Goal: Transaction & Acquisition: Book appointment/travel/reservation

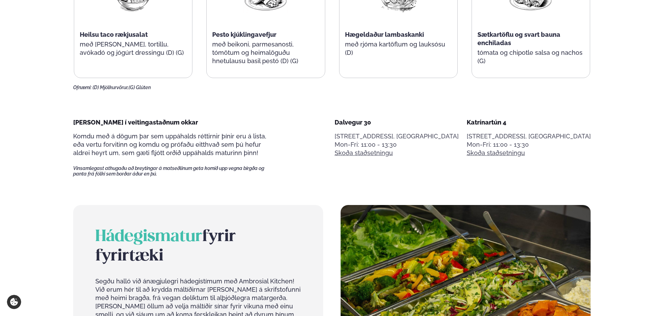
scroll to position [243, 0]
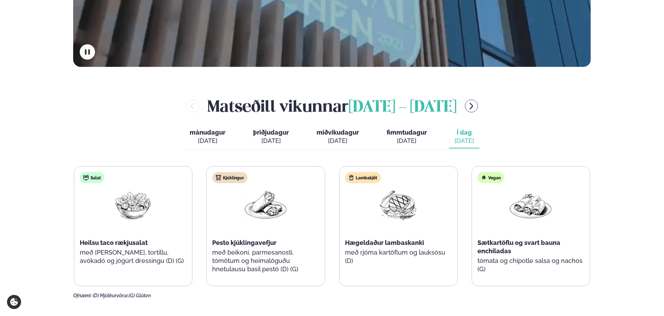
click at [478, 106] on button "menu-btn-right" at bounding box center [471, 106] width 13 height 13
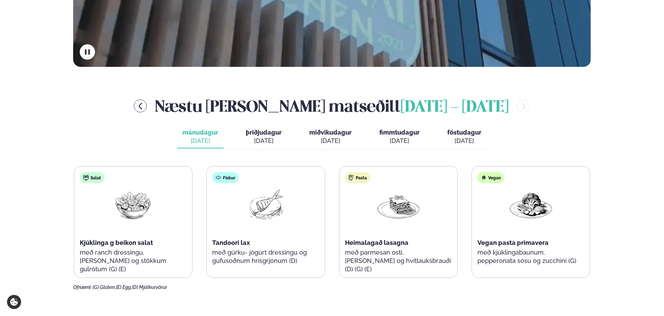
click at [471, 148] on button "föstudagur fös. [DATE]" at bounding box center [464, 137] width 45 height 23
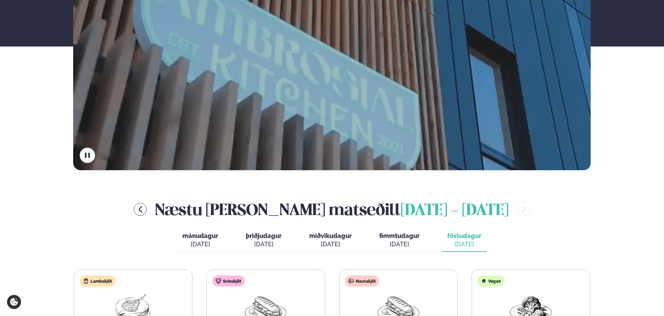
scroll to position [0, 0]
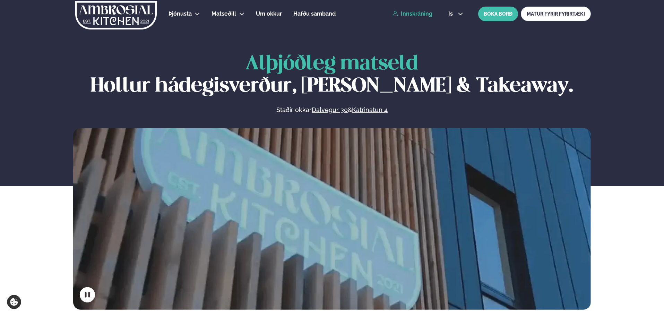
click at [416, 12] on link "Innskráning" at bounding box center [413, 14] width 40 height 6
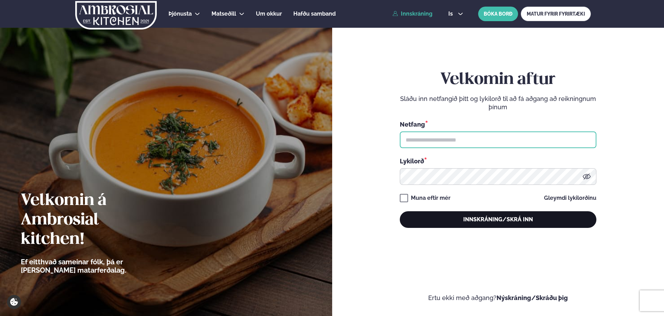
type input "**********"
click at [455, 219] on button "Innskráning/Skrá inn" at bounding box center [498, 219] width 197 height 17
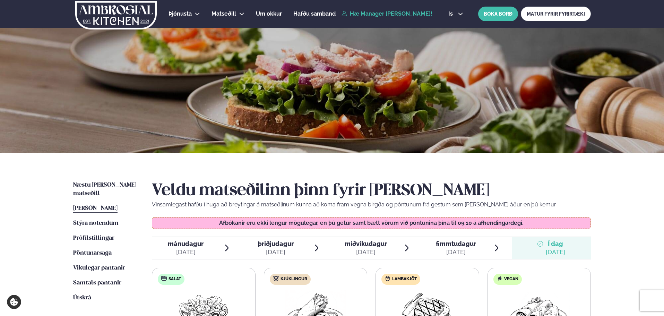
click at [94, 20] on img at bounding box center [116, 15] width 83 height 28
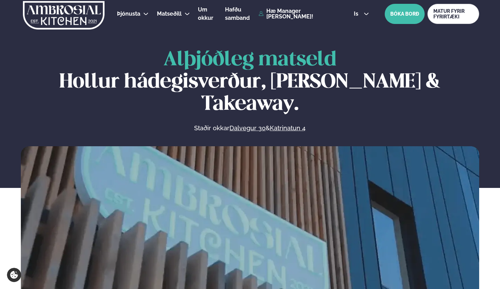
click at [402, 19] on button "BÓKA BORÐ" at bounding box center [404, 14] width 40 height 20
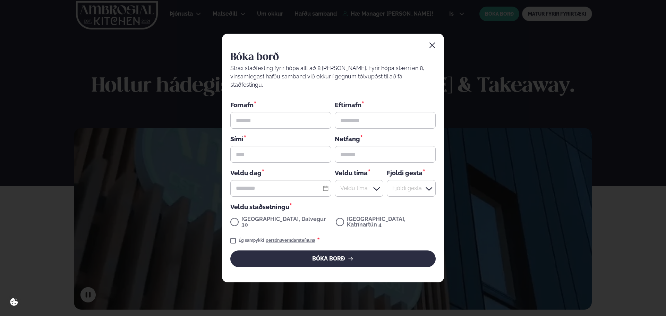
click at [431, 49] on icon "button" at bounding box center [432, 45] width 7 height 7
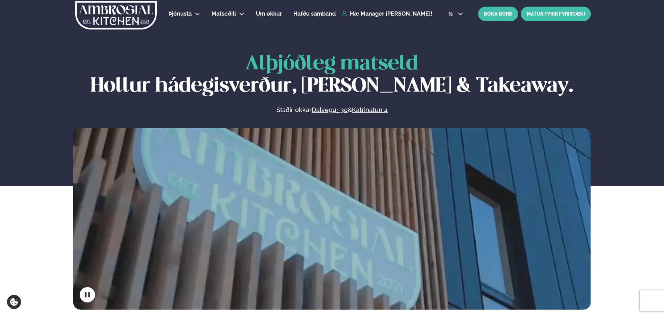
click at [552, 14] on link "MATUR FYRIR FYRIRTÆKI" at bounding box center [556, 14] width 70 height 15
